Goal: Task Accomplishment & Management: Manage account settings

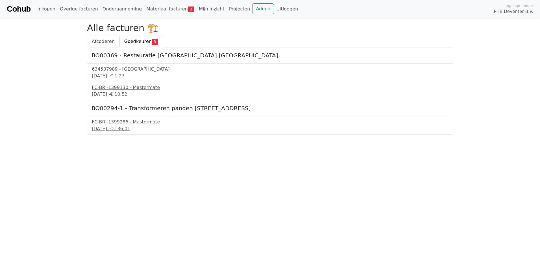
click at [100, 41] on span "Afcoderen" at bounding box center [103, 41] width 23 height 5
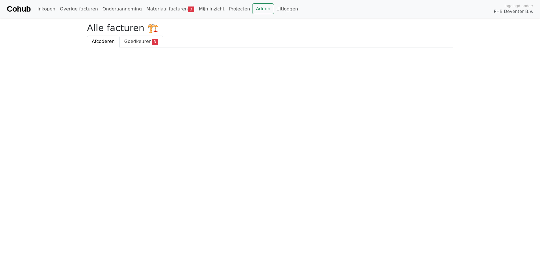
click at [133, 42] on span "Goedkeuren" at bounding box center [137, 41] width 27 height 5
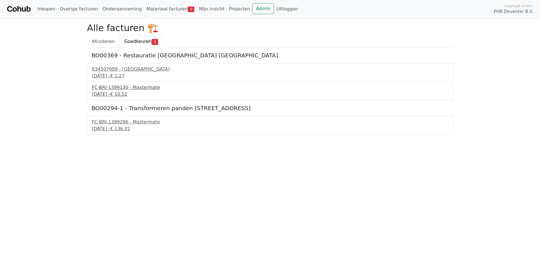
click at [129, 92] on div "15 september 2025 - € 10,52" at bounding box center [270, 94] width 357 height 7
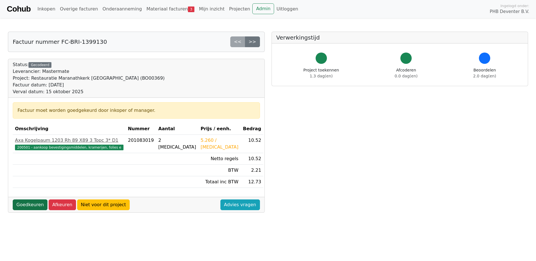
click at [26, 205] on link "Goedkeuren" at bounding box center [30, 205] width 35 height 11
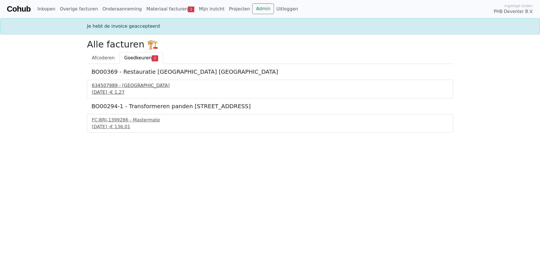
click at [121, 90] on div "[DATE] - € 1,27" at bounding box center [270, 92] width 357 height 7
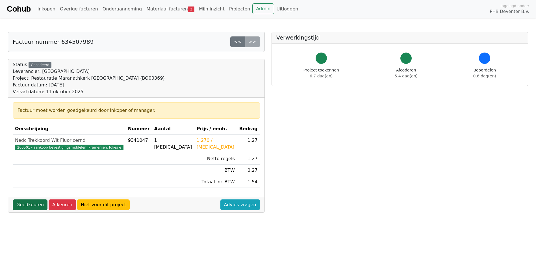
click at [24, 203] on link "Goedkeuren" at bounding box center [30, 205] width 35 height 11
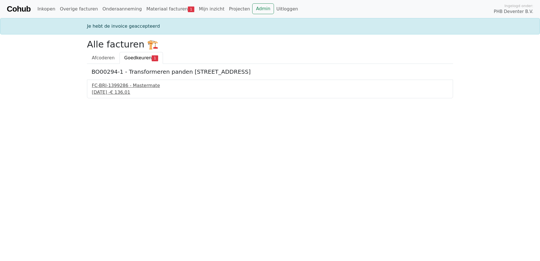
click at [114, 90] on div "[DATE] - € 136,01" at bounding box center [270, 92] width 357 height 7
